Goal: Task Accomplishment & Management: Manage account settings

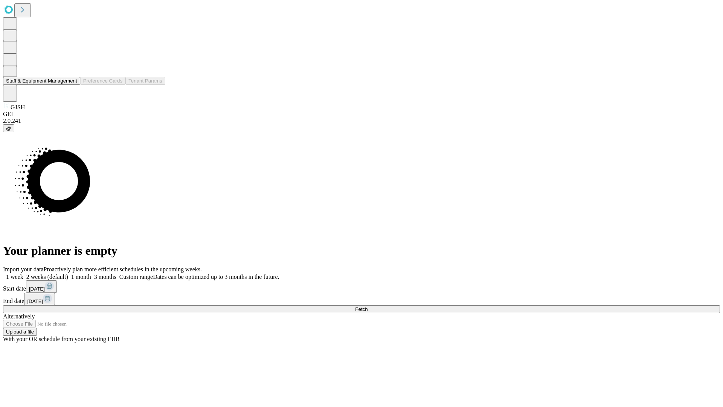
click at [72, 85] on button "Staff & Equipment Management" at bounding box center [41, 81] width 77 height 8
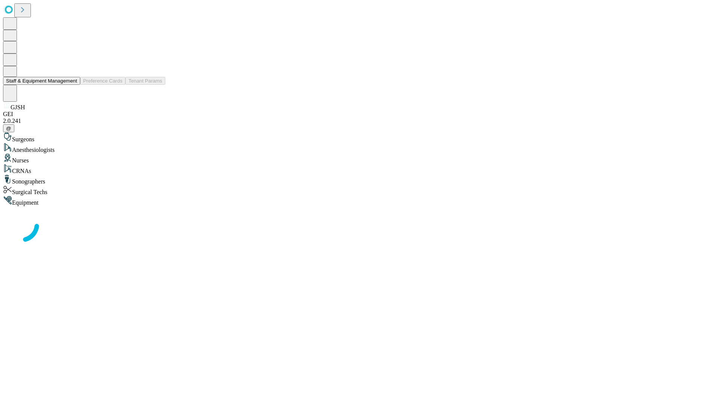
click at [72, 85] on button "Staff & Equipment Management" at bounding box center [41, 81] width 77 height 8
